Goal: Navigation & Orientation: Find specific page/section

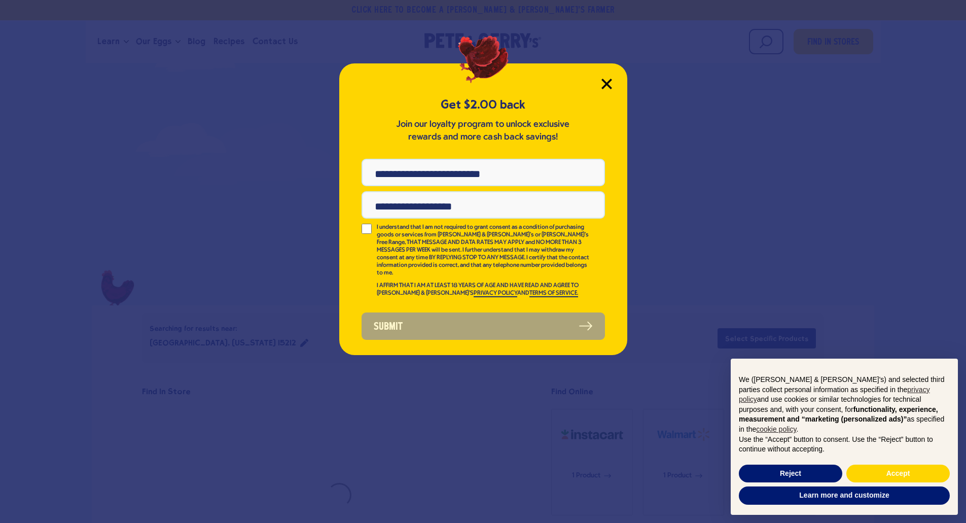
click at [609, 84] on icon "Close Modal" at bounding box center [606, 84] width 11 height 11
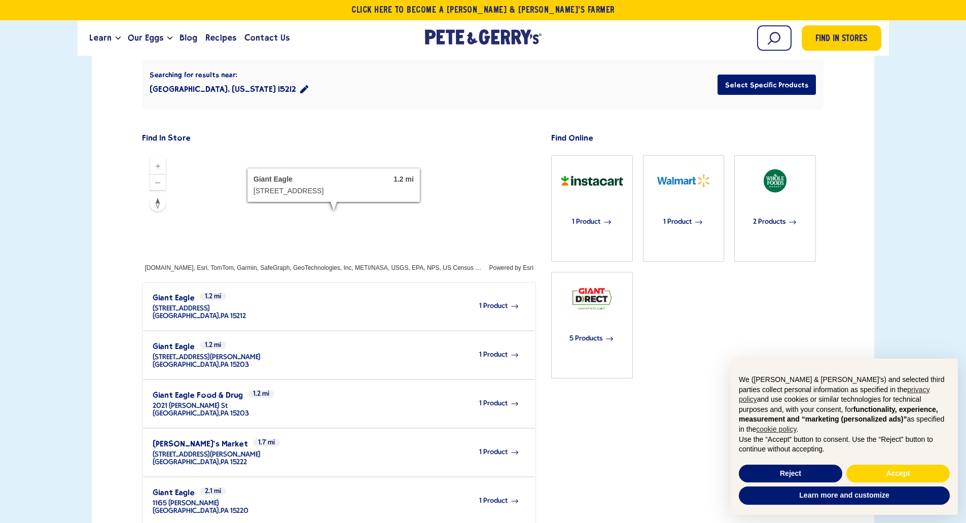
scroll to position [101, 0]
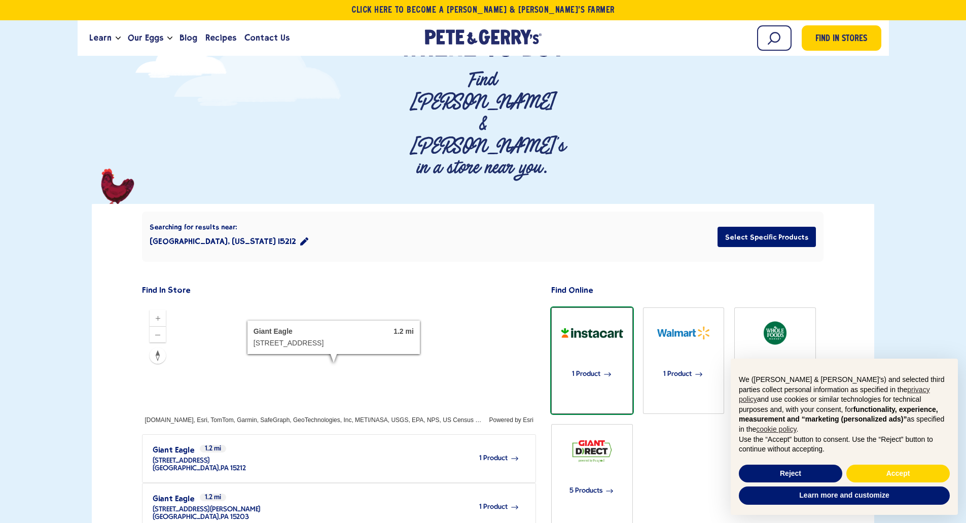
click at [589, 350] on div "1 Product" at bounding box center [592, 374] width 70 height 48
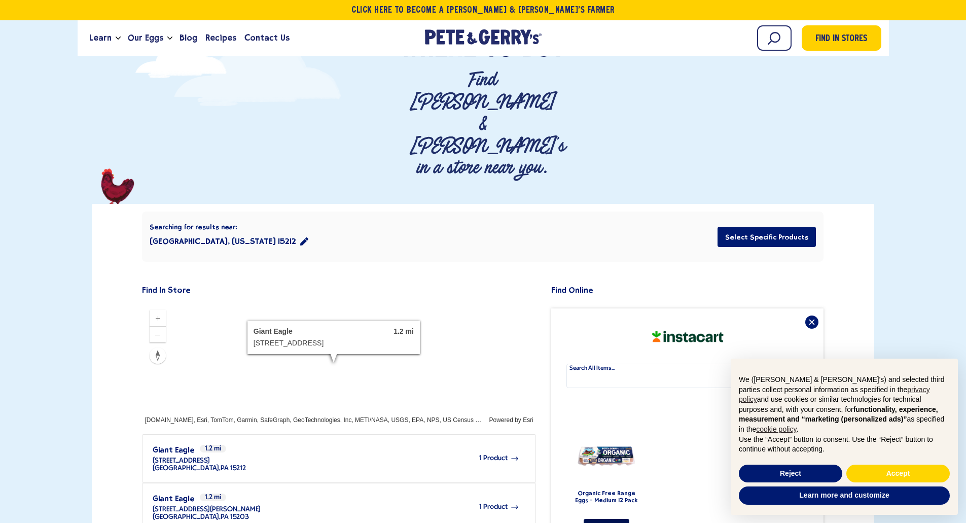
click at [611, 519] on link "Shop Now" at bounding box center [606, 526] width 46 height 15
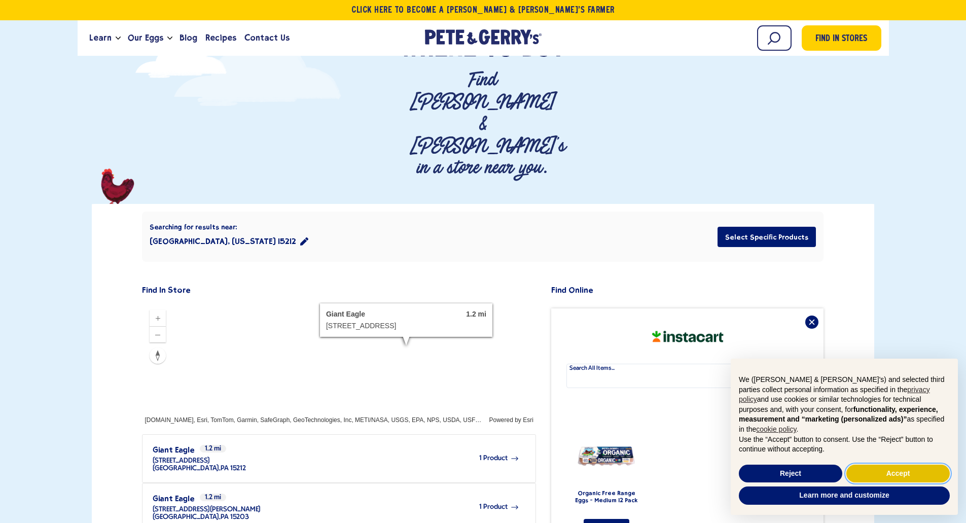
click at [871, 474] on button "Accept" at bounding box center [897, 473] width 103 height 18
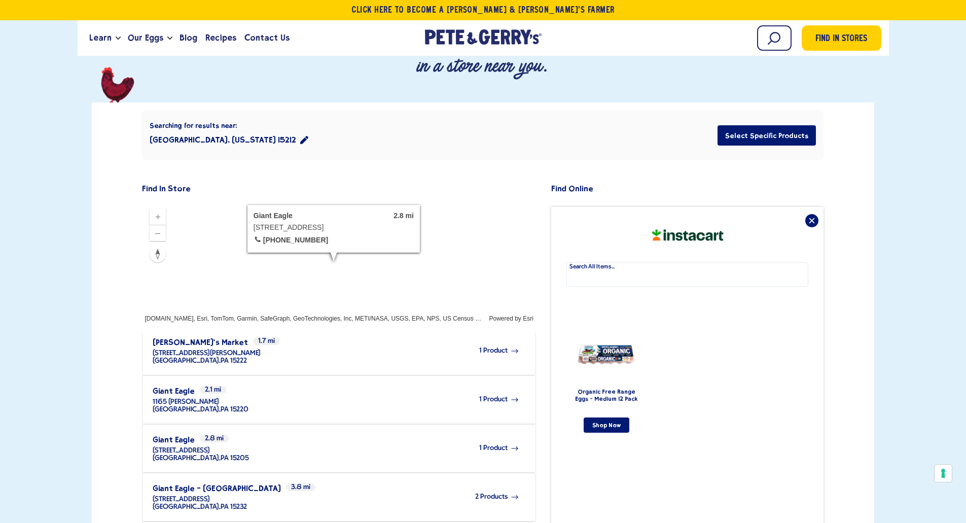
scroll to position [0, 0]
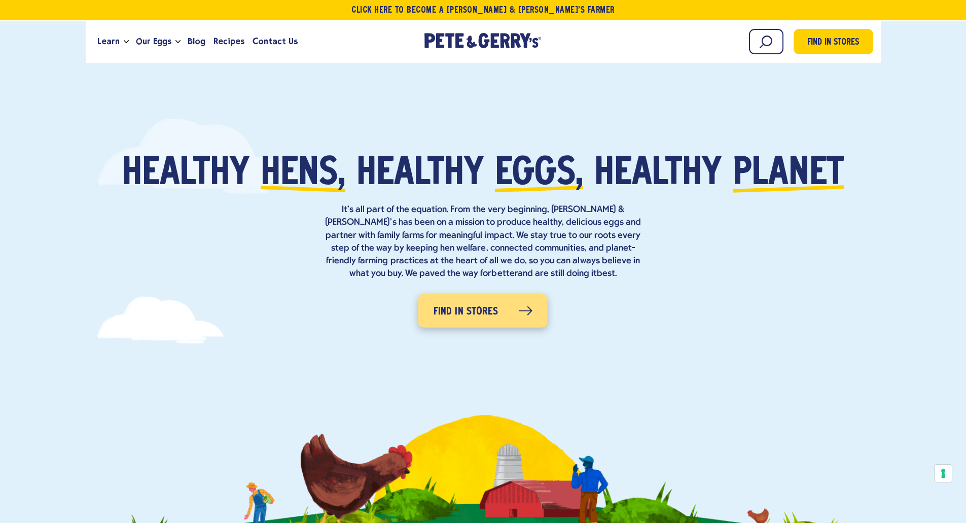
click at [484, 311] on span "Find in Stores" at bounding box center [465, 312] width 65 height 16
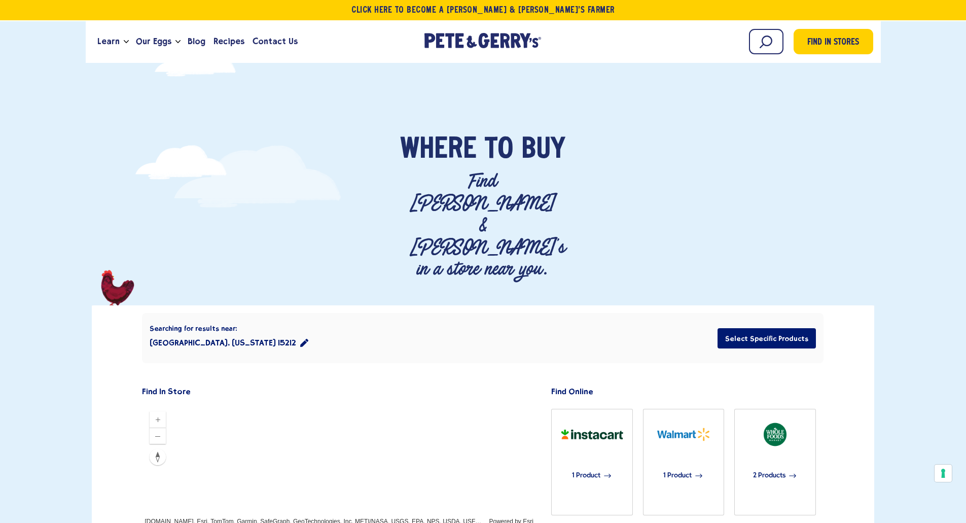
scroll to position [101, 0]
